Goal: Check status: Check status

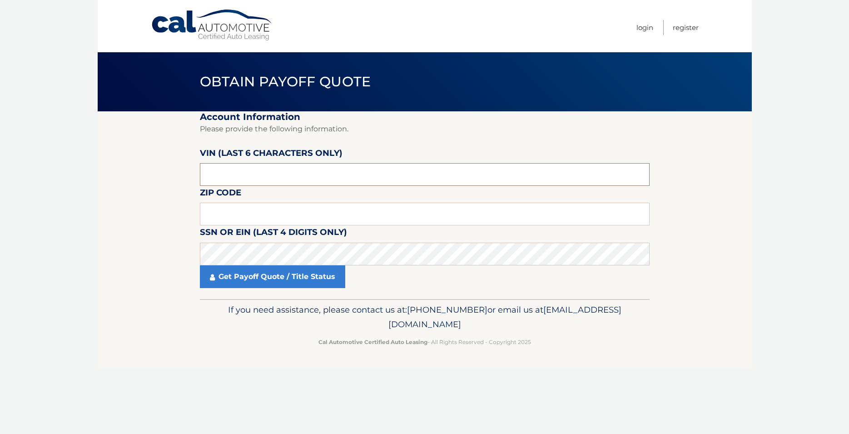
click at [257, 172] on input "text" at bounding box center [425, 174] width 450 height 23
click at [264, 181] on input "text" at bounding box center [425, 174] width 450 height 23
type input "427037"
click at [264, 208] on input "text" at bounding box center [425, 214] width 450 height 23
type input "08755"
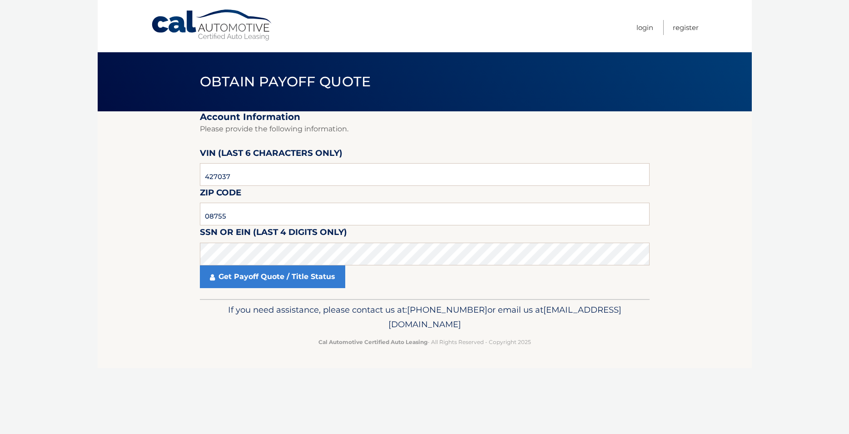
click at [386, 283] on div "Get Payoff Quote / Title Status" at bounding box center [425, 276] width 450 height 23
click at [301, 278] on link "Get Payoff Quote / Title Status" at bounding box center [272, 276] width 145 height 23
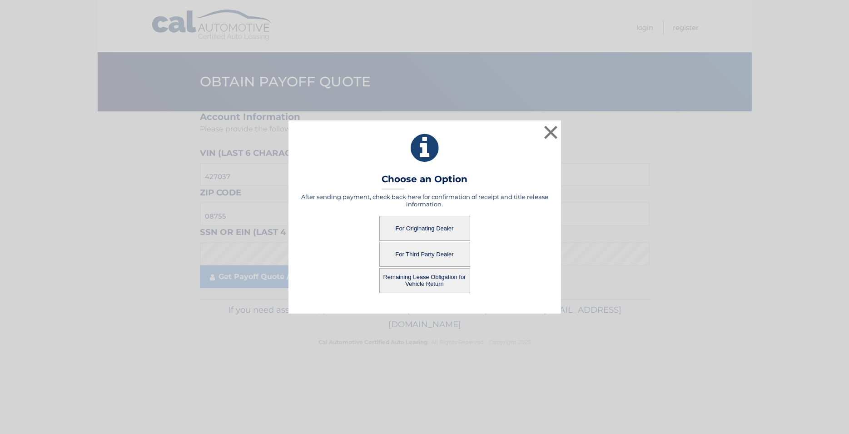
click at [442, 230] on button "For Originating Dealer" at bounding box center [424, 228] width 91 height 25
click at [403, 224] on button "For Originating Dealer" at bounding box center [424, 228] width 91 height 25
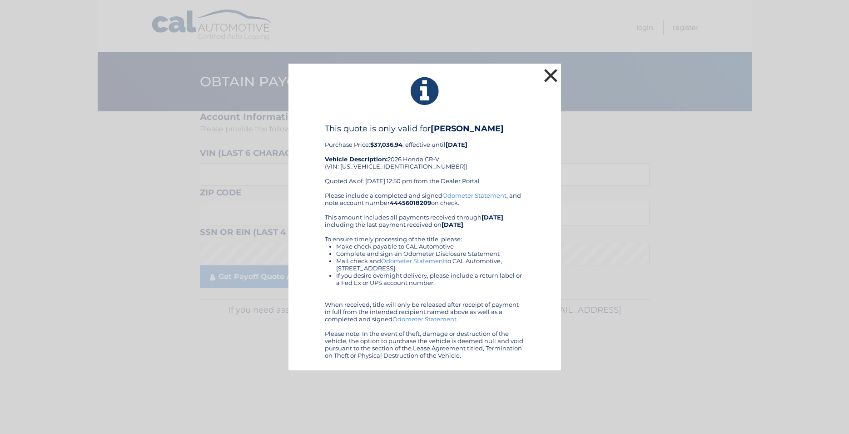
click at [546, 70] on button "×" at bounding box center [551, 75] width 18 height 18
